Goal: Task Accomplishment & Management: Manage account settings

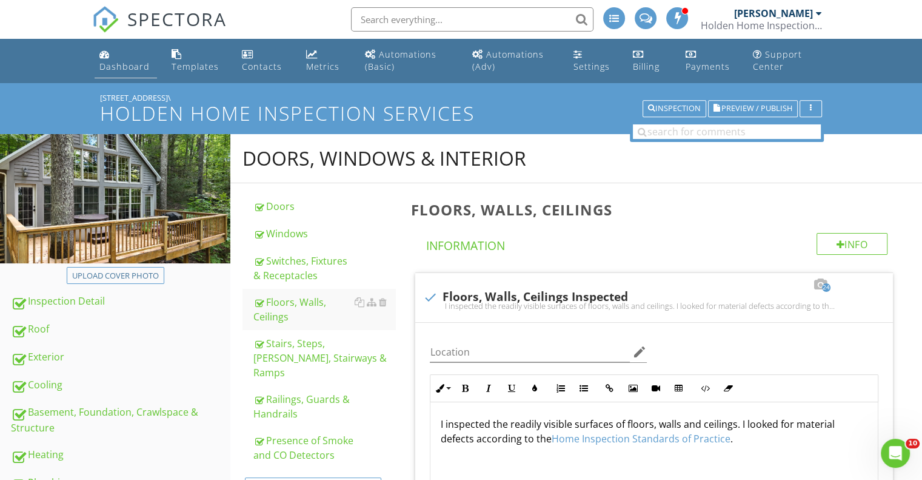
click at [113, 70] on div "Dashboard" at bounding box center [124, 67] width 50 height 12
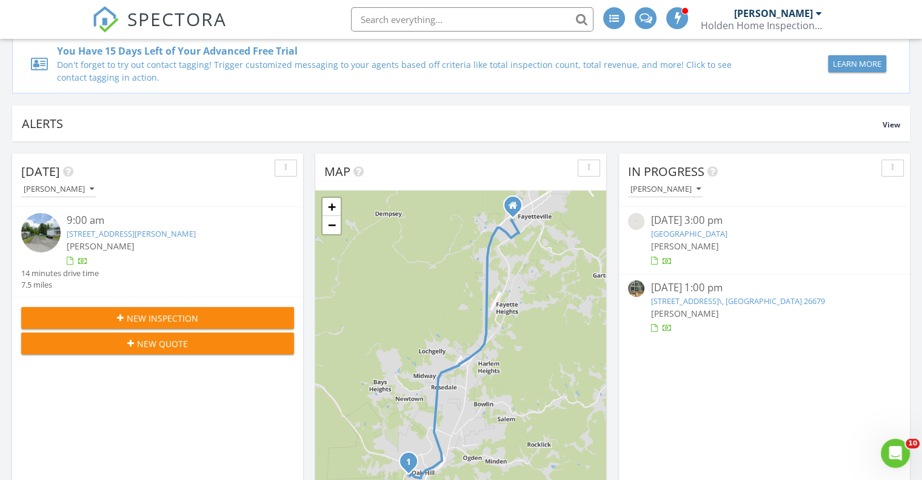
scroll to position [121, 0]
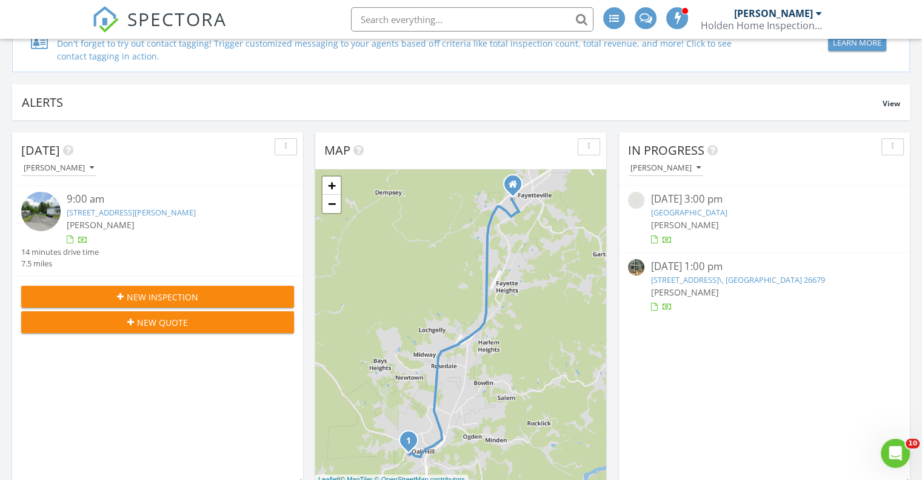
click at [803, 279] on link "513 Campsite Road, Mt Nebo, WV, USA\, MT Nebo, WV 26679" at bounding box center [738, 279] width 174 height 11
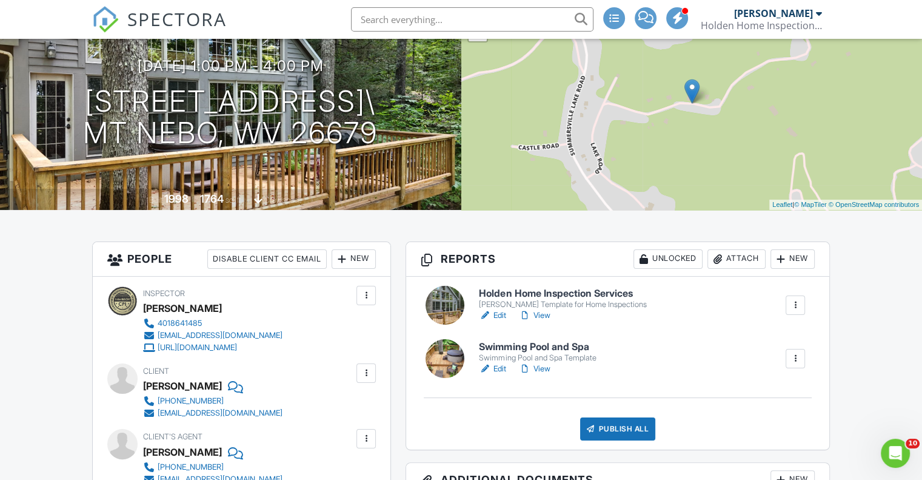
scroll to position [121, 0]
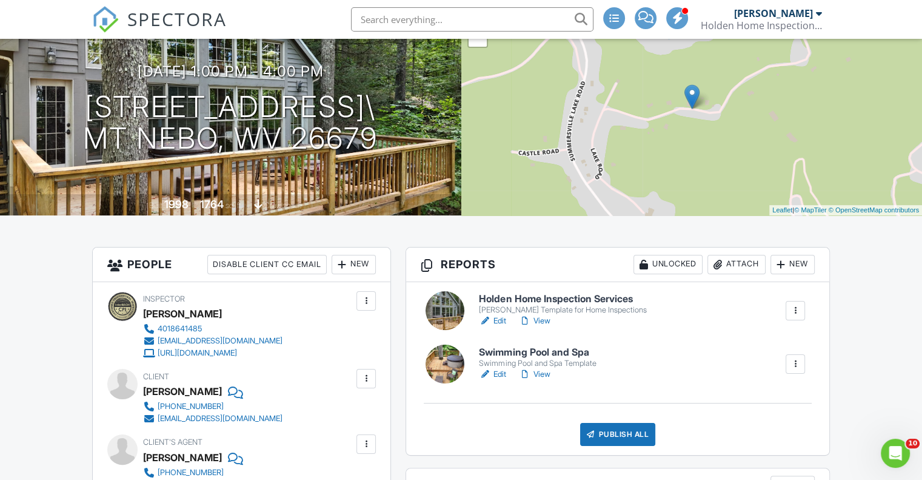
click at [572, 351] on h6 "Swimming Pool and Spa" at bounding box center [537, 352] width 117 height 11
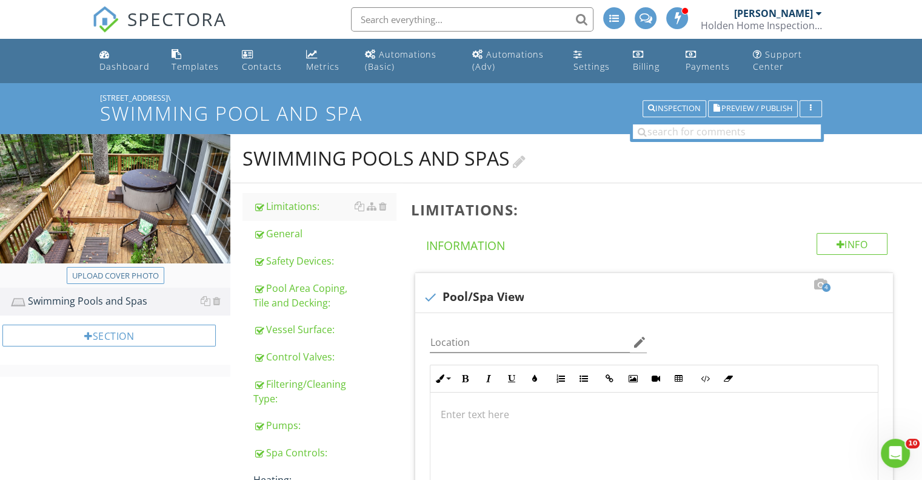
click at [524, 159] on div at bounding box center [519, 160] width 13 height 16
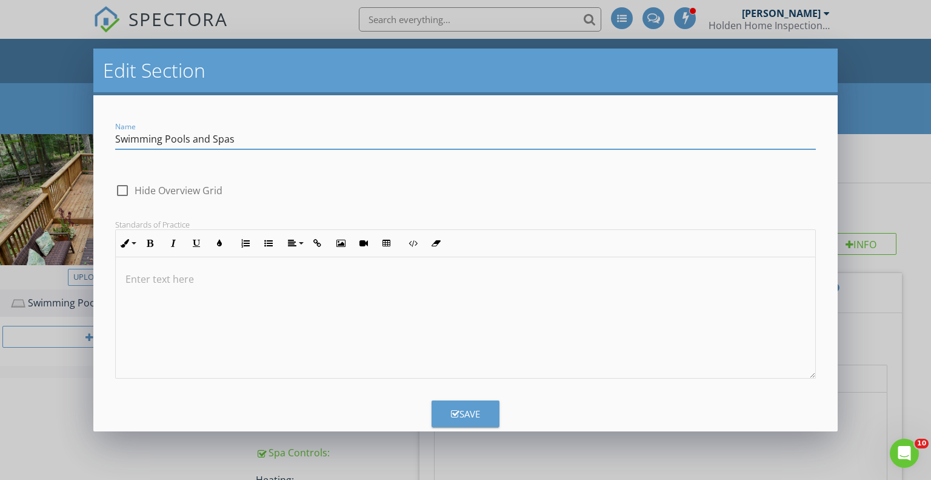
drag, startPoint x: 250, startPoint y: 140, endPoint x: 104, endPoint y: 142, distance: 146.1
click at [104, 142] on form "Name Swimming Pools and Spas check_box_outline_blank Hide Overview Grid Standar…" at bounding box center [465, 263] width 745 height 336
type input "Spa Inspection"
click at [467, 414] on div "Save" at bounding box center [465, 414] width 29 height 14
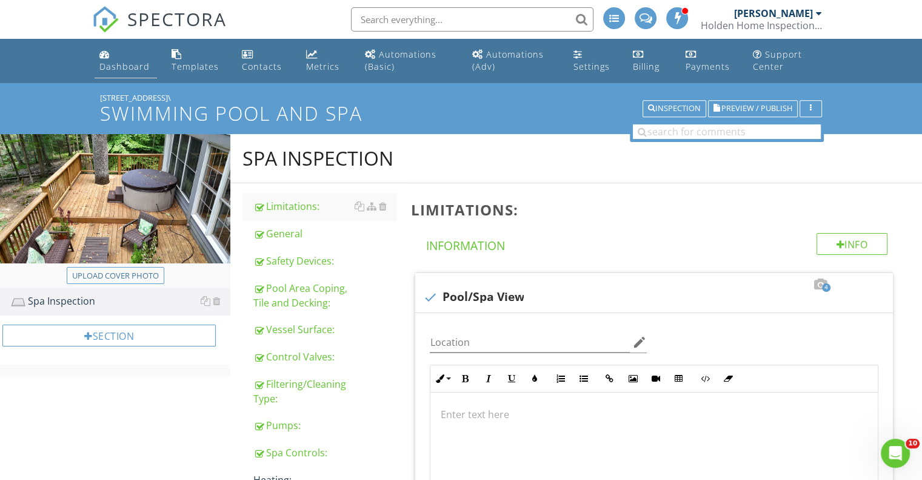
click at [126, 69] on div "Dashboard" at bounding box center [124, 67] width 50 height 12
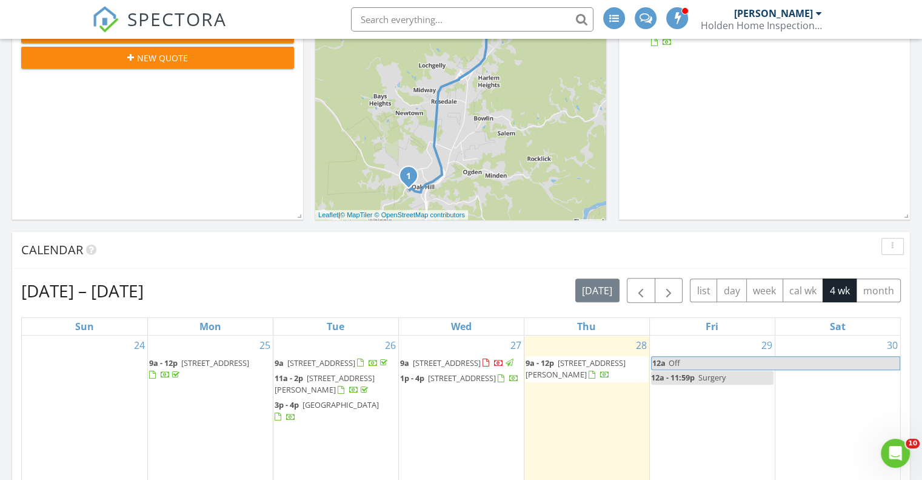
scroll to position [546, 0]
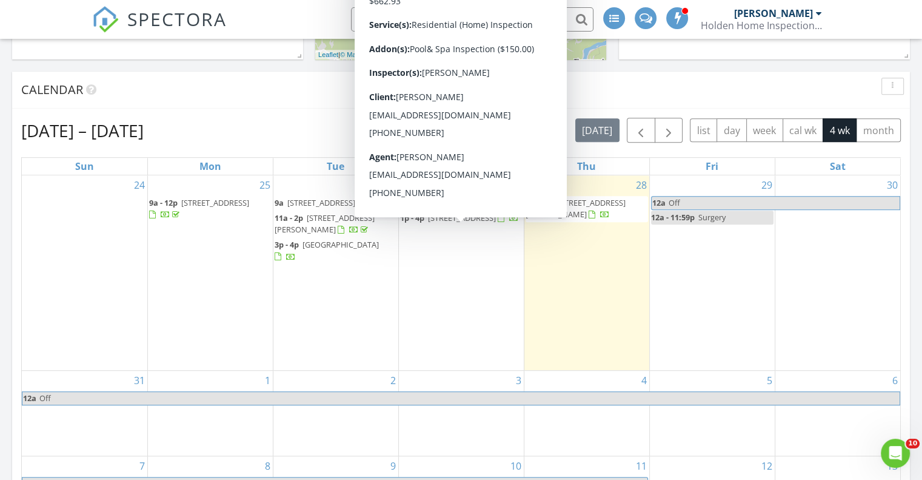
click at [452, 223] on span "[STREET_ADDRESS]" at bounding box center [462, 217] width 68 height 11
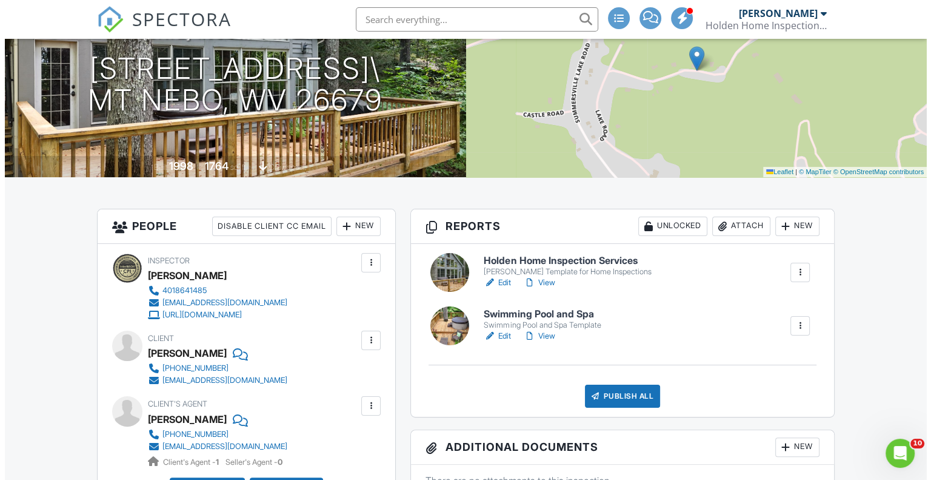
scroll to position [121, 0]
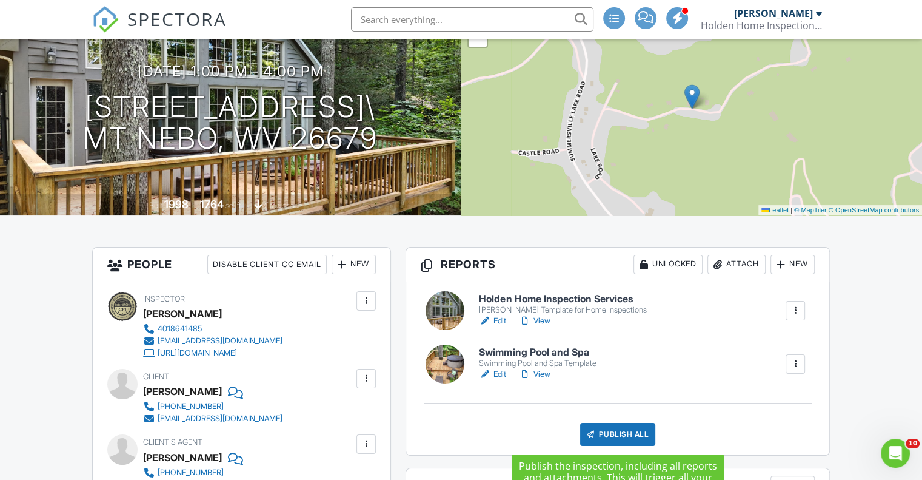
click at [597, 431] on div "Publish All" at bounding box center [618, 434] width 76 height 23
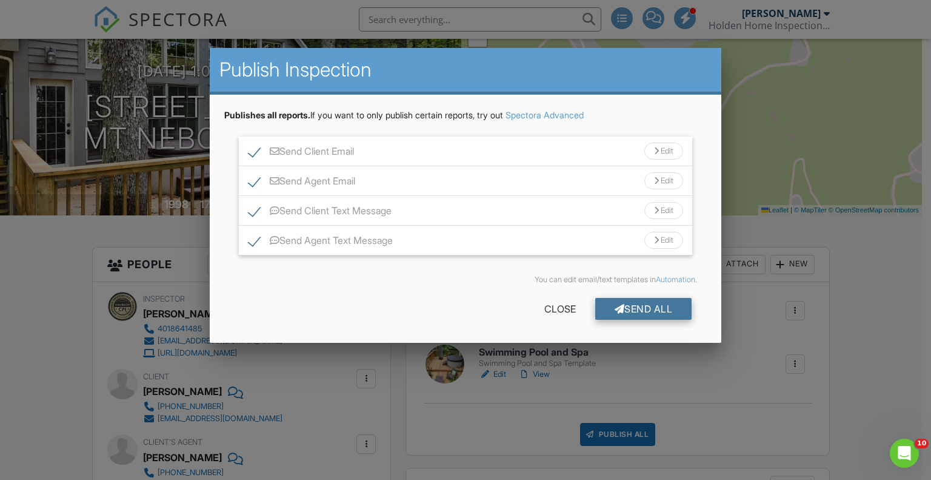
click at [625, 310] on div "Send All" at bounding box center [643, 309] width 97 height 22
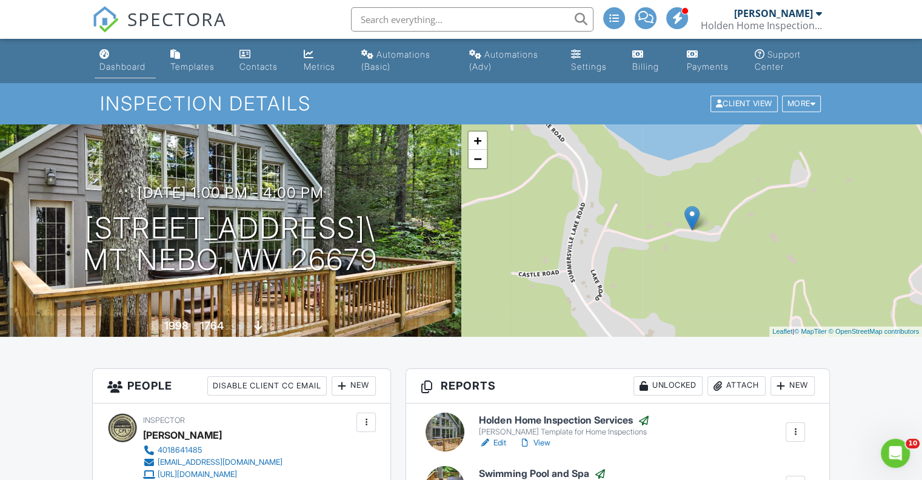
click at [111, 67] on div "Dashboard" at bounding box center [122, 66] width 46 height 10
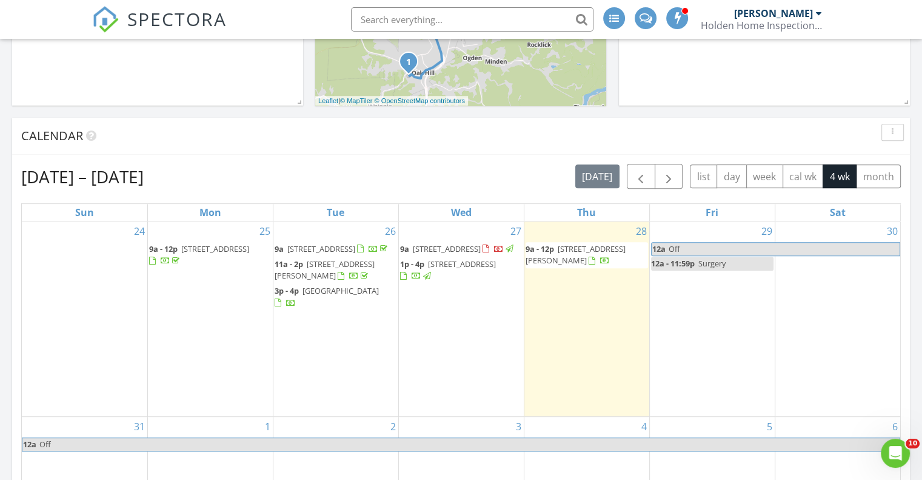
scroll to position [546, 0]
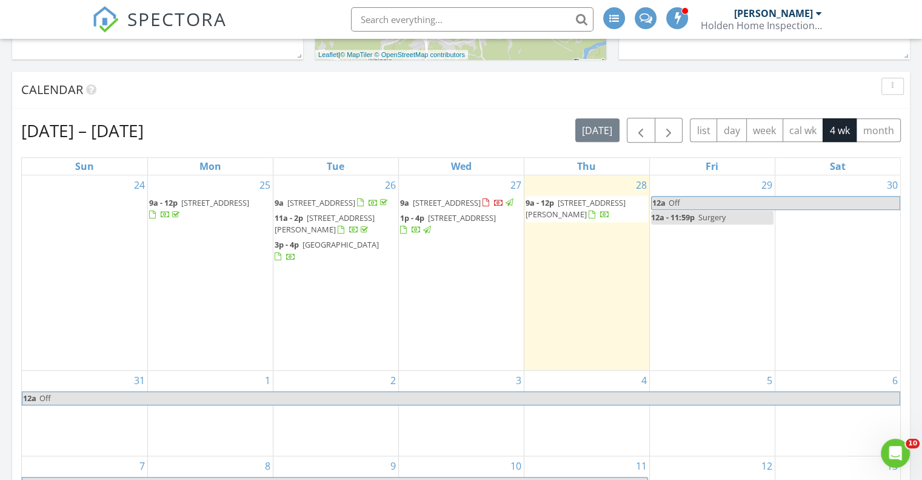
click at [339, 317] on div "26 9a [STREET_ADDRESS] 11a - 2p [STREET_ADDRESS][PERSON_NAME] 3p - 4p [STREET_A…" at bounding box center [335, 272] width 125 height 195
